Goal: Information Seeking & Learning: Learn about a topic

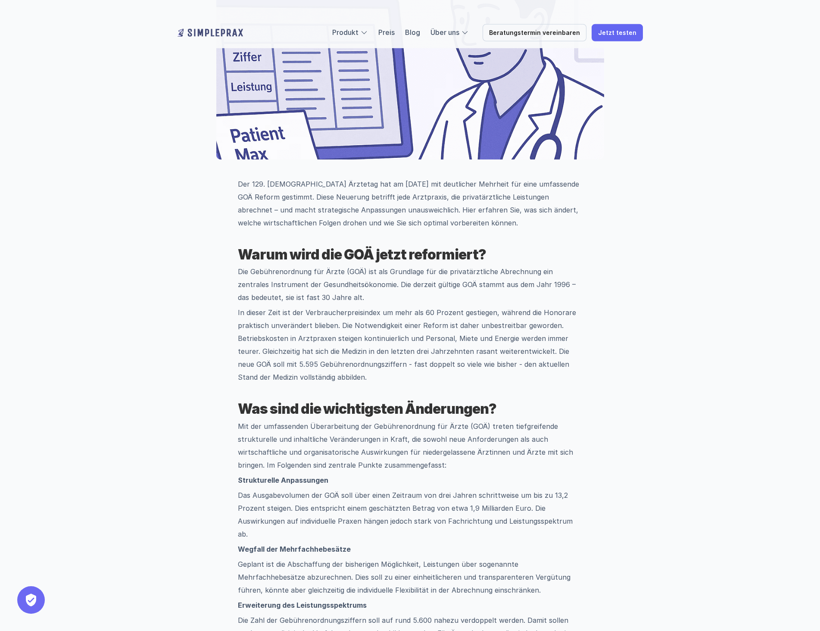
scroll to position [309, 0]
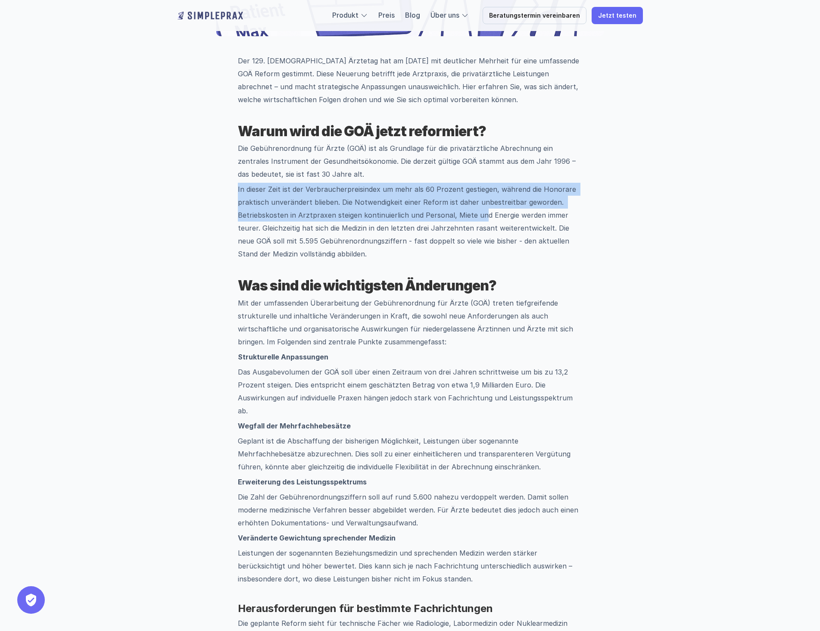
drag, startPoint x: 237, startPoint y: 190, endPoint x: 479, endPoint y: 220, distance: 243.5
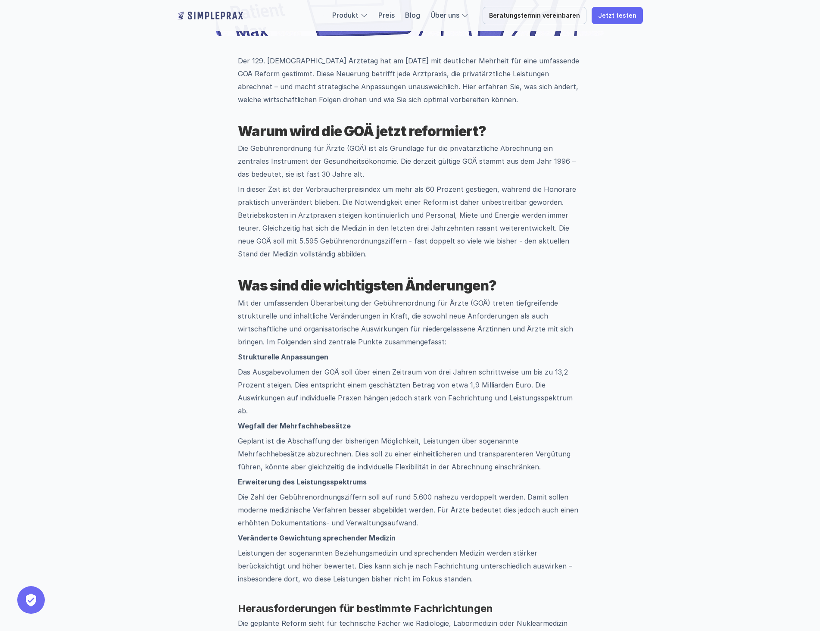
click at [459, 247] on p "In dieser Zeit ist der Verbraucherpreisindex um mehr als 60 Prozent gestiegen, …" at bounding box center [410, 222] width 345 height 78
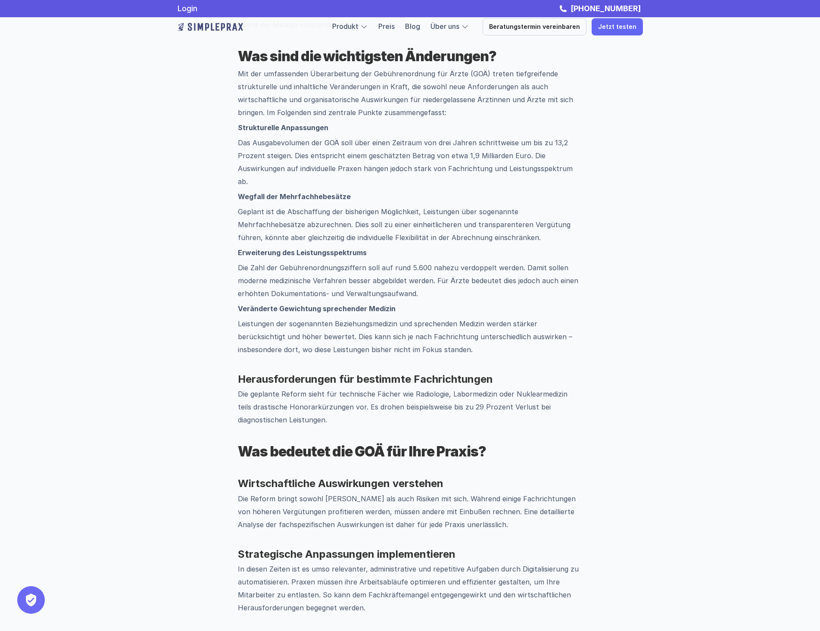
scroll to position [524, 0]
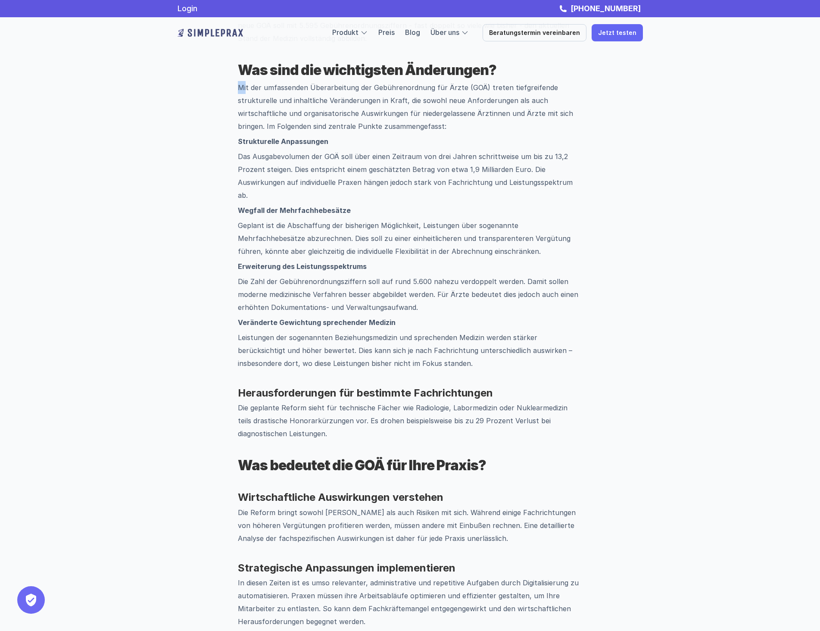
drag, startPoint x: 238, startPoint y: 89, endPoint x: 246, endPoint y: 90, distance: 7.8
click at [246, 90] on p "Mit der umfassenden Überarbeitung der Gebührenordnung für Ärzte (GOÄ) treten ti…" at bounding box center [410, 107] width 345 height 52
click at [423, 178] on p "Das Ausgabevolumen der GOÄ soll über einen Zeitraum von drei Jahren schrittweis…" at bounding box center [410, 176] width 345 height 52
drag, startPoint x: 232, startPoint y: 84, endPoint x: 358, endPoint y: 87, distance: 126.7
click at [358, 87] on div "Der 129. [DEMOGRAPHIC_DATA] Ärztetag hat am [DATE] mit deutlicher Mehrheit für …" at bounding box center [409, 533] width 465 height 1388
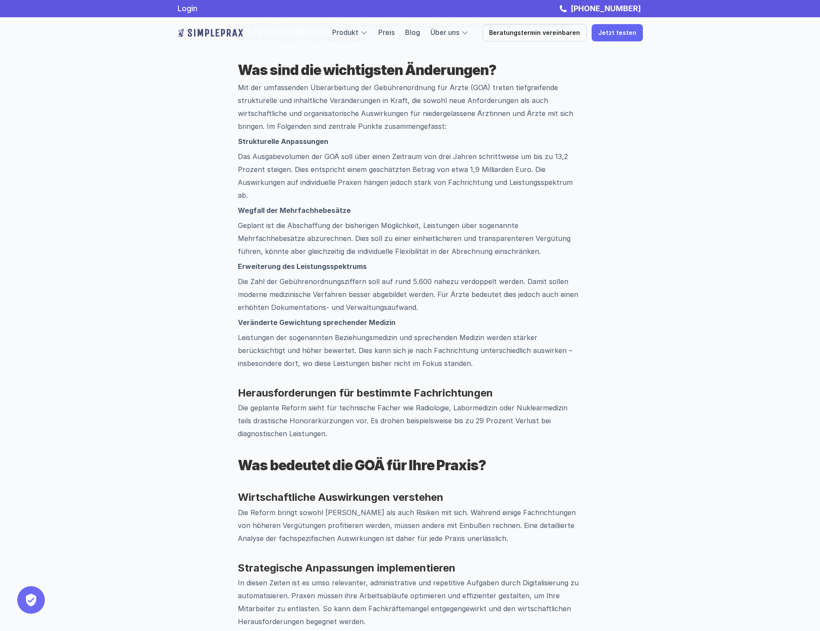
click at [413, 260] on p "Erweiterung des Leistungsspektrums" at bounding box center [410, 266] width 345 height 13
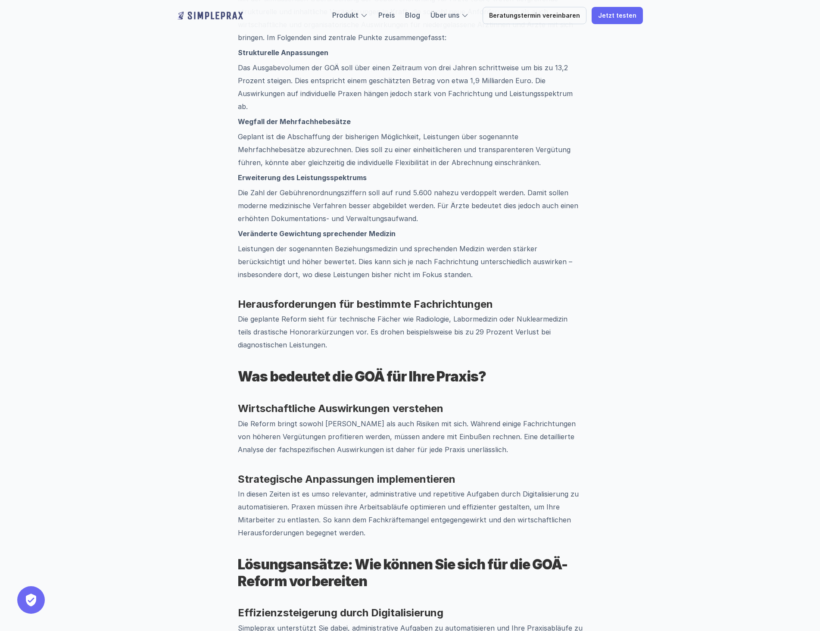
scroll to position [653, 0]
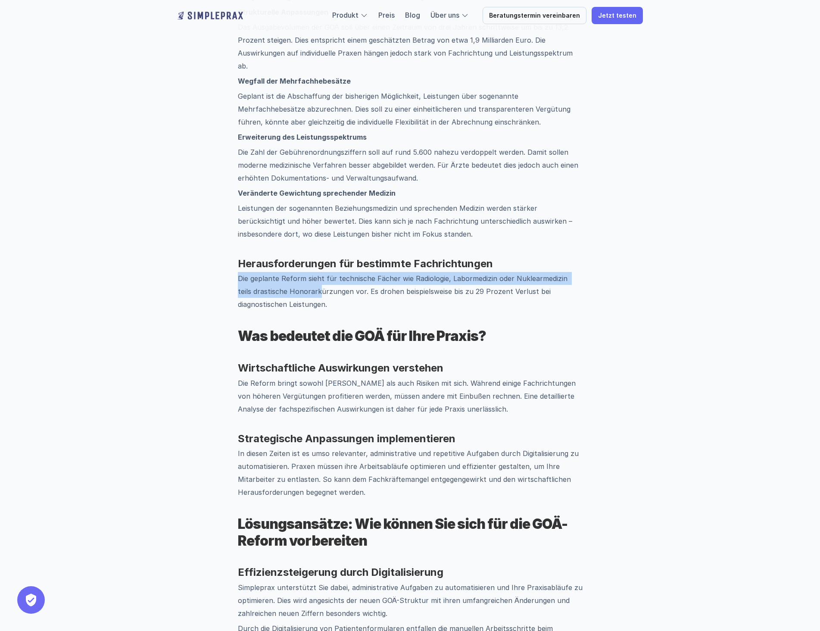
drag, startPoint x: 234, startPoint y: 266, endPoint x: 305, endPoint y: 277, distance: 72.4
click at [305, 277] on div "Der 129. [DEMOGRAPHIC_DATA] Ärztetag hat am [DATE] mit deutlicher Mehrheit für …" at bounding box center [409, 404] width 465 height 1388
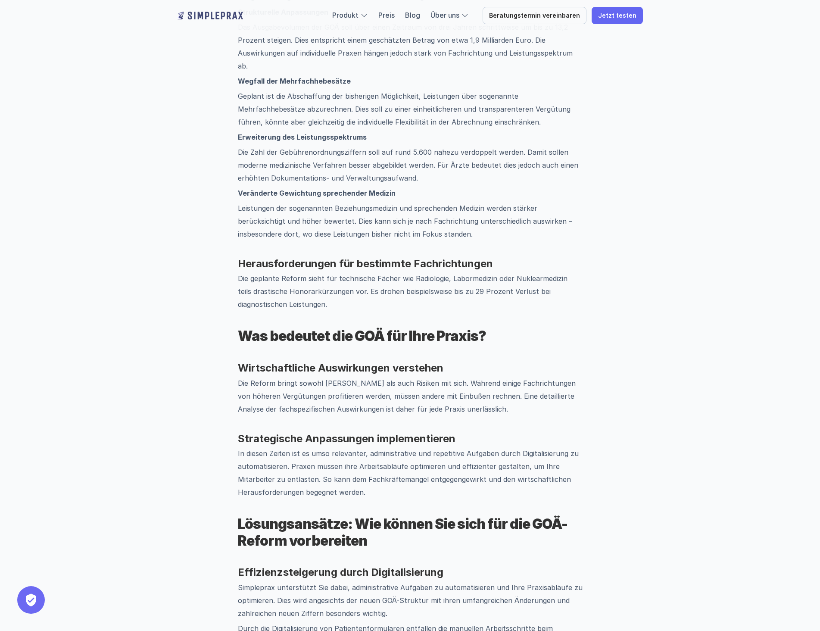
click at [308, 289] on p "Die geplante Reform sieht für technische Fächer wie Radiologie, Labormedizin od…" at bounding box center [410, 291] width 345 height 39
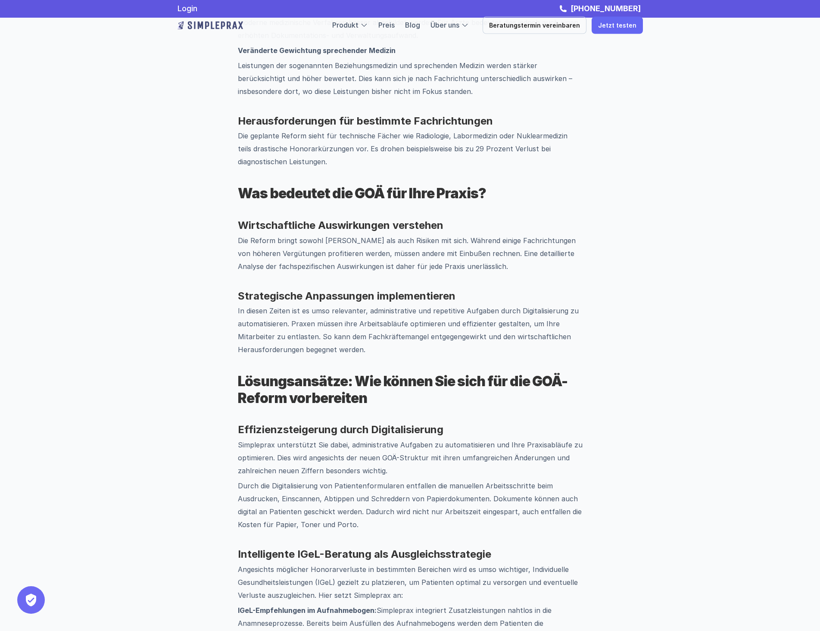
scroll to position [783, 0]
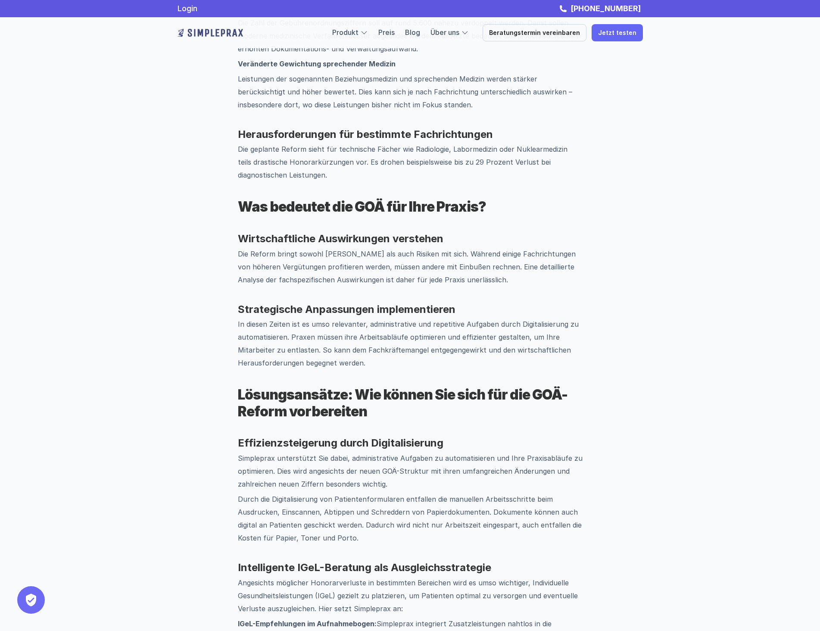
click at [239, 128] on strong "Herausforderungen für bestimmte Fachrichtungen" at bounding box center [365, 134] width 255 height 12
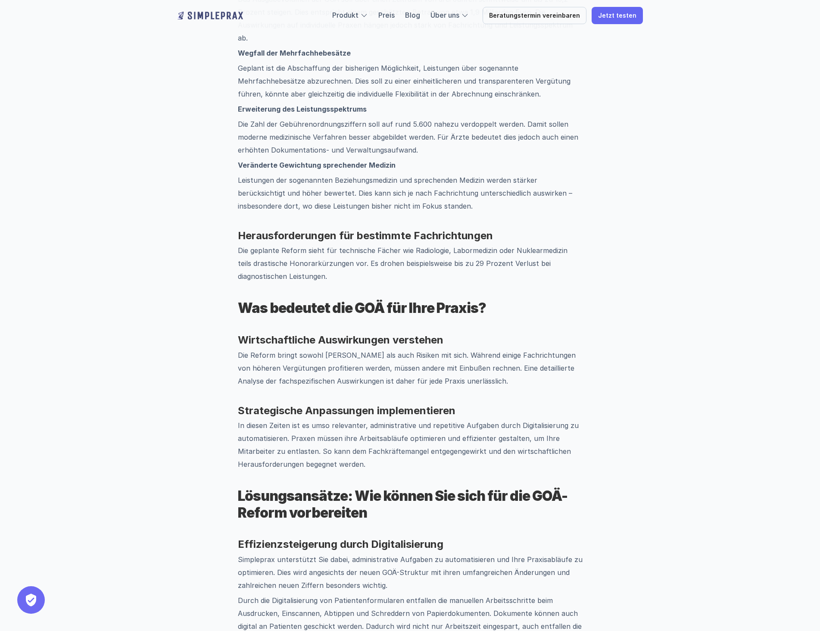
scroll to position [697, 0]
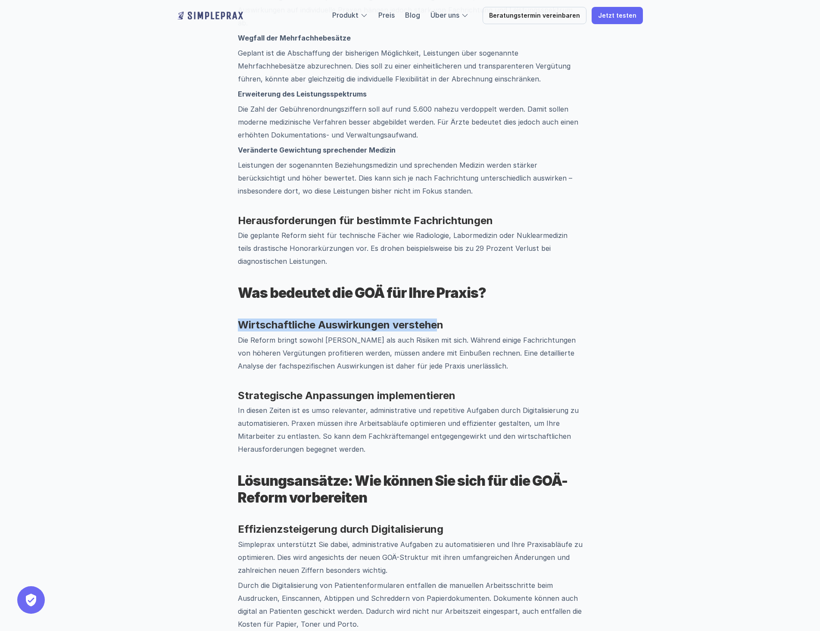
drag, startPoint x: 241, startPoint y: 311, endPoint x: 329, endPoint y: 326, distance: 89.2
click at [434, 318] on strong "Wirtschaftliche Auswirkungen verstehen" at bounding box center [340, 324] width 205 height 12
drag, startPoint x: 244, startPoint y: 326, endPoint x: 290, endPoint y: 320, distance: 46.9
click at [290, 320] on div "Der 129. [DEMOGRAPHIC_DATA] Ärztetag hat am [DATE] mit deutlicher Mehrheit für …" at bounding box center [410, 304] width 345 height 1274
click at [285, 354] on p "Die Reform bringt sowohl [PERSON_NAME] als auch Risiken mit sich. Während einig…" at bounding box center [410, 352] width 345 height 39
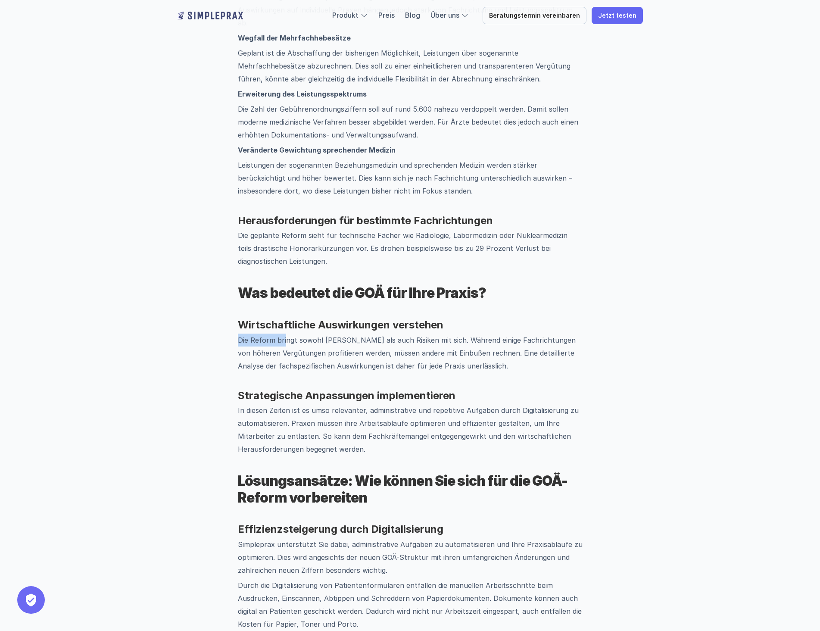
drag, startPoint x: 239, startPoint y: 325, endPoint x: 284, endPoint y: 327, distance: 45.7
click at [284, 333] on p "Die Reform bringt sowohl [PERSON_NAME] als auch Risiken mit sich. Während einig…" at bounding box center [410, 352] width 345 height 39
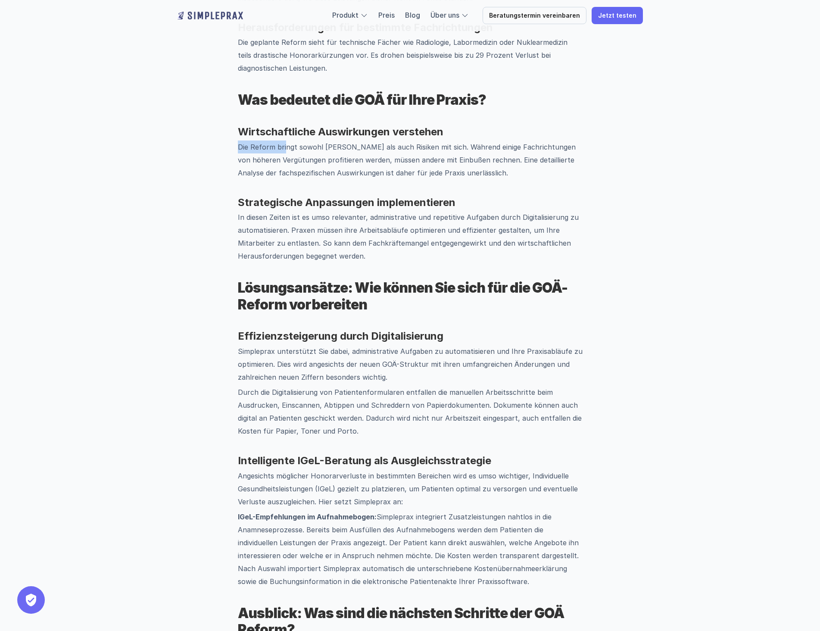
scroll to position [869, 0]
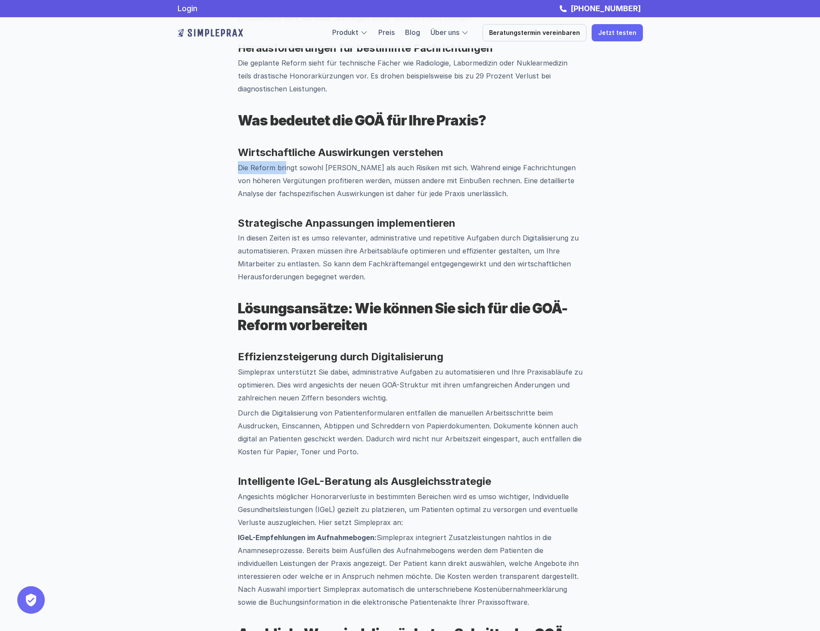
click at [254, 161] on p "Die Reform bringt sowohl [PERSON_NAME] als auch Risiken mit sich. Während einig…" at bounding box center [410, 180] width 345 height 39
drag, startPoint x: 240, startPoint y: 154, endPoint x: 257, endPoint y: 155, distance: 17.3
click at [257, 161] on p "Die Reform bringt sowohl [PERSON_NAME] als auch Risiken mit sich. Während einig…" at bounding box center [410, 180] width 345 height 39
click at [402, 217] on strong "Strategische Anpassungen implementieren" at bounding box center [347, 223] width 218 height 12
click at [392, 217] on h3 "Strategische Anpassungen implementieren" at bounding box center [410, 223] width 345 height 12
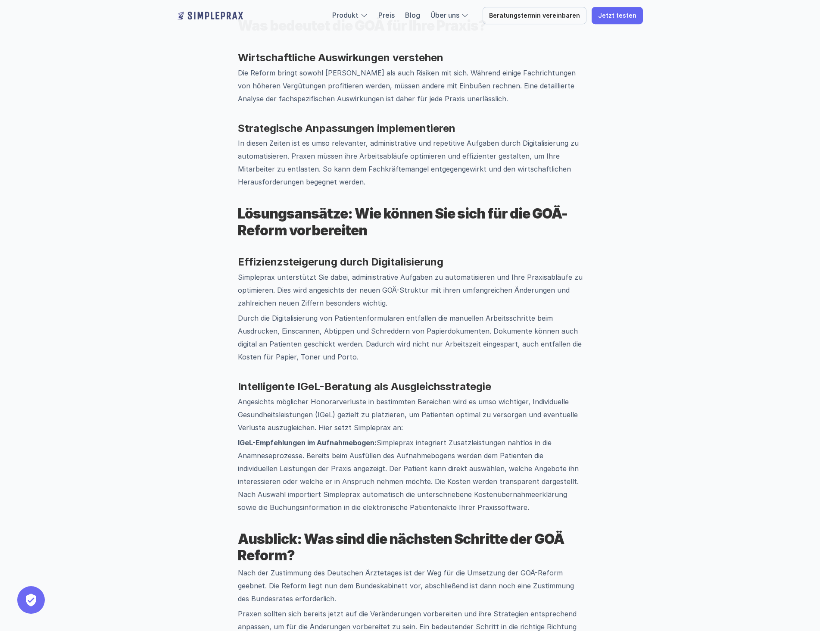
scroll to position [1041, 0]
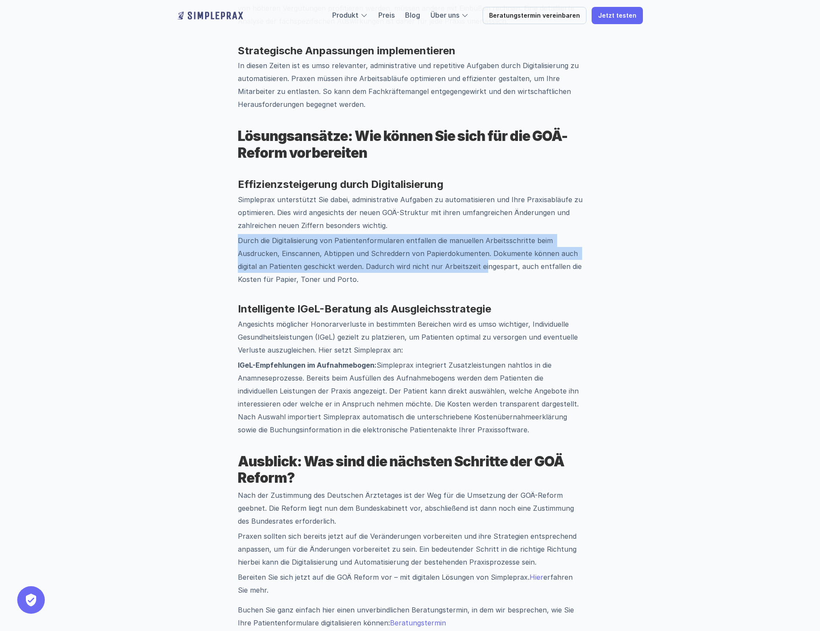
drag, startPoint x: 238, startPoint y: 230, endPoint x: 482, endPoint y: 255, distance: 244.6
click at [482, 255] on p "Durch die Digitalisierung von Patientenformularen entfallen die manuellen Arbei…" at bounding box center [410, 260] width 345 height 52
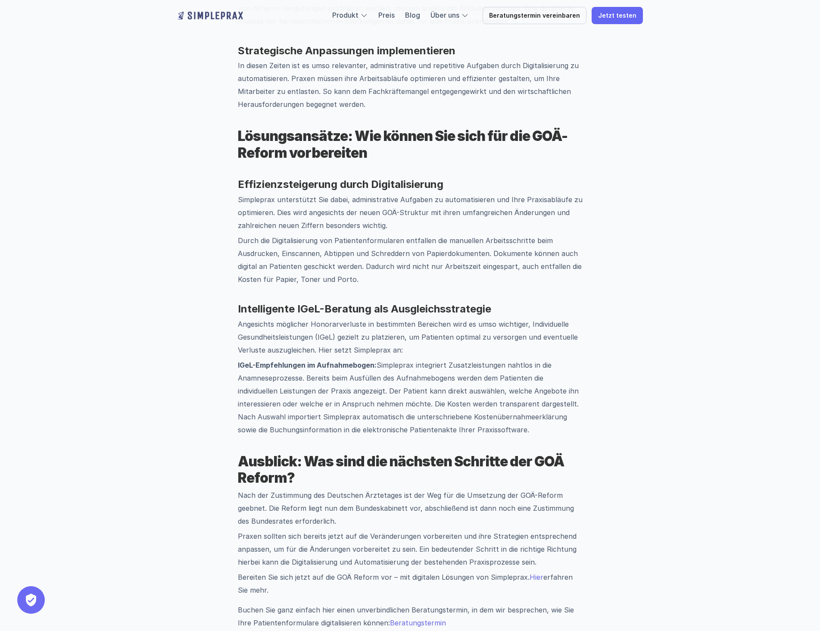
click at [454, 302] on strong "Intelligente IGeL-Beratung als Ausgleichsstrategie" at bounding box center [364, 308] width 253 height 12
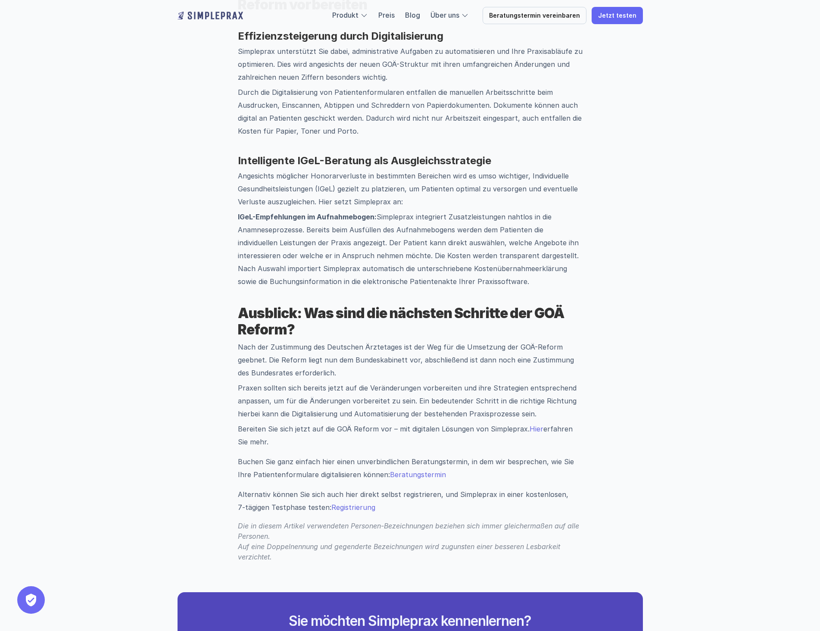
scroll to position [1204, 0]
